Goal: Task Accomplishment & Management: Manage account settings

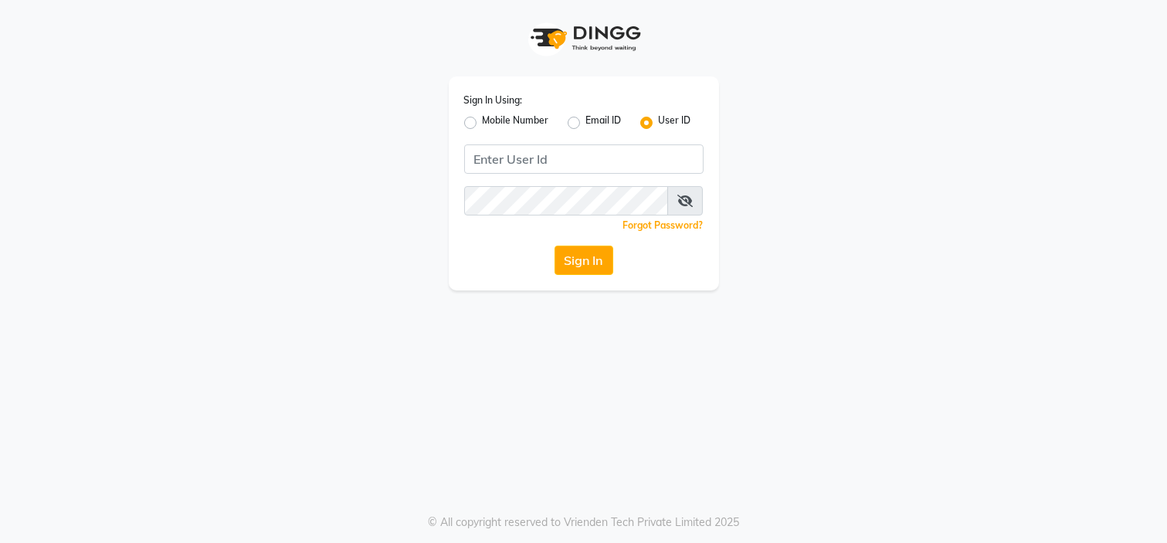
click at [476, 121] on div "Mobile Number" at bounding box center [506, 123] width 85 height 19
click at [483, 122] on label "Mobile Number" at bounding box center [516, 123] width 66 height 19
click at [483, 122] on input "Mobile Number" at bounding box center [488, 119] width 10 height 10
radio input "true"
radio input "false"
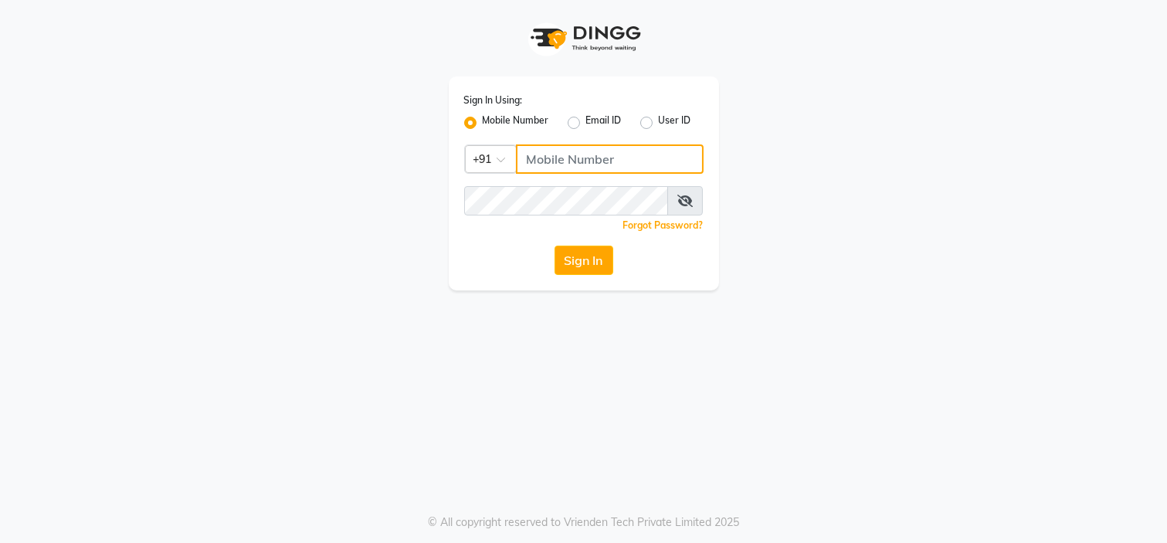
click at [535, 158] on input "Username" at bounding box center [610, 158] width 188 height 29
type input "2222222222"
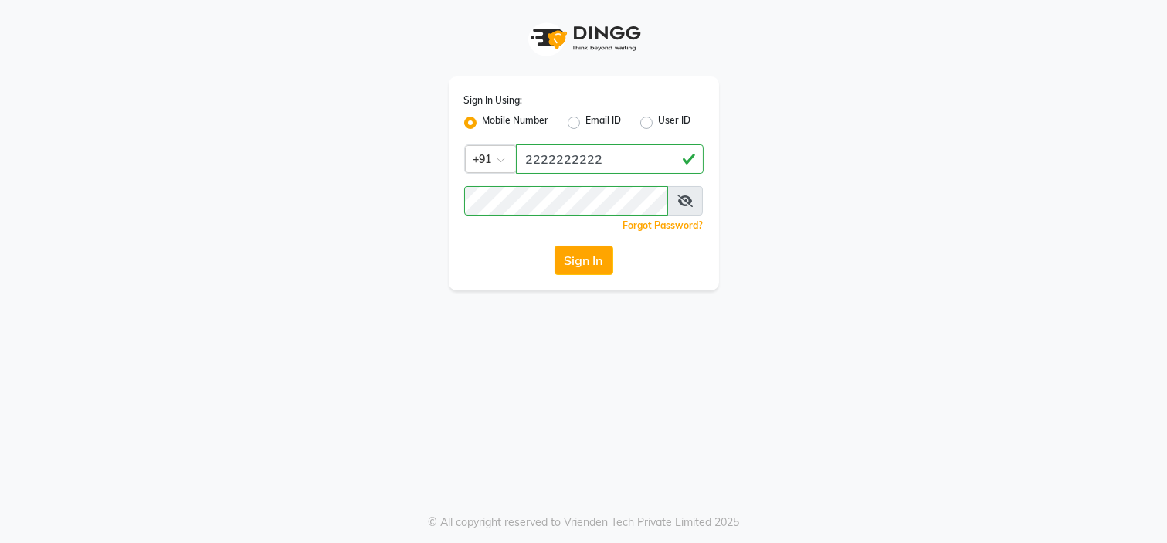
click at [497, 276] on div "Sign In Using: Mobile Number Email ID User ID Country Code × [PHONE_NUMBER] Rem…" at bounding box center [584, 183] width 270 height 214
click at [574, 268] on button "Sign In" at bounding box center [584, 260] width 59 height 29
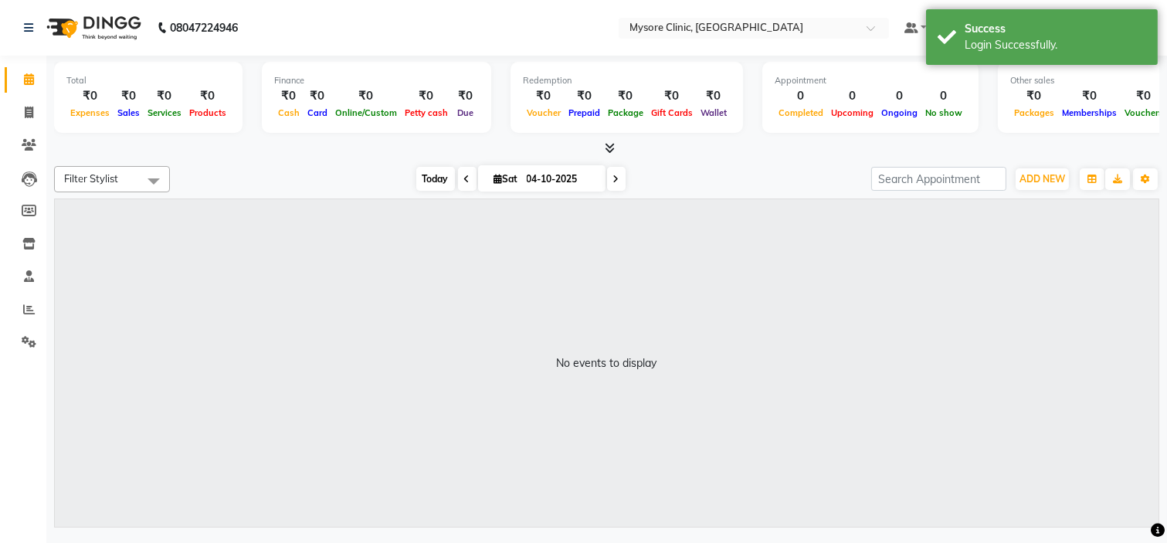
click at [430, 185] on span "Today" at bounding box center [435, 179] width 39 height 24
click at [419, 173] on span "Today" at bounding box center [435, 179] width 39 height 24
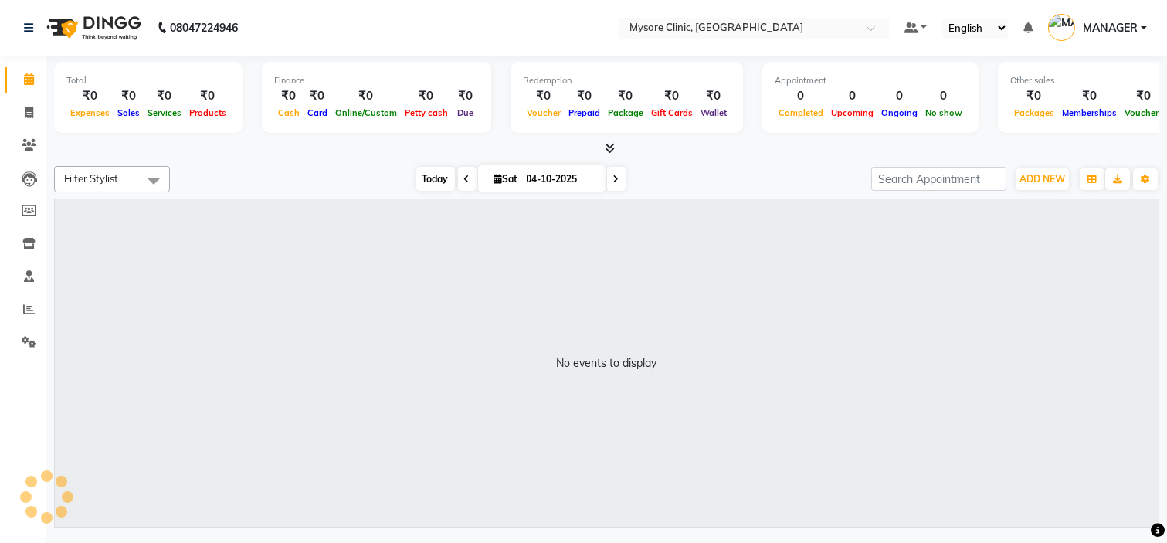
click at [433, 180] on span "Today" at bounding box center [435, 179] width 39 height 24
